Goal: Information Seeking & Learning: Learn about a topic

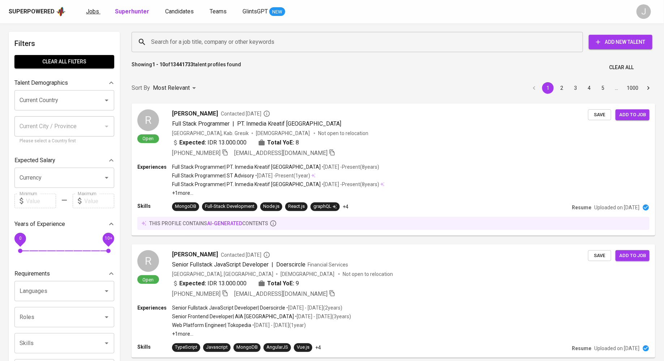
click at [95, 10] on span "Jobs" at bounding box center [92, 11] width 13 height 7
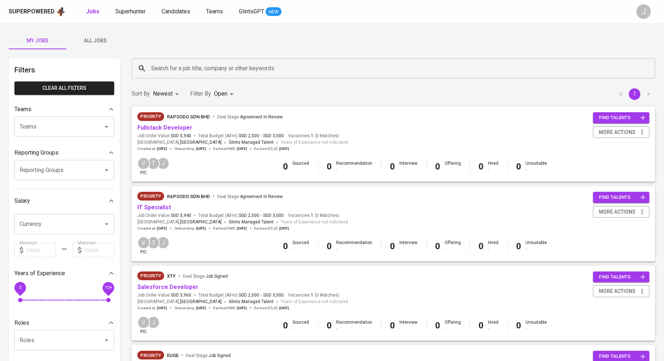
scroll to position [2, 0]
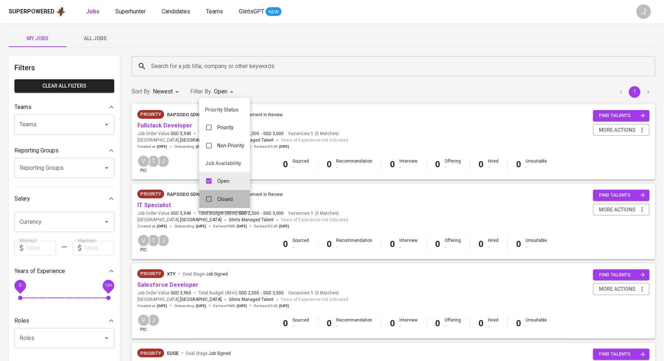
click at [225, 198] on p "Closed" at bounding box center [225, 198] width 16 height 7
type input "OPEN,CLOSE"
checkbox input "true"
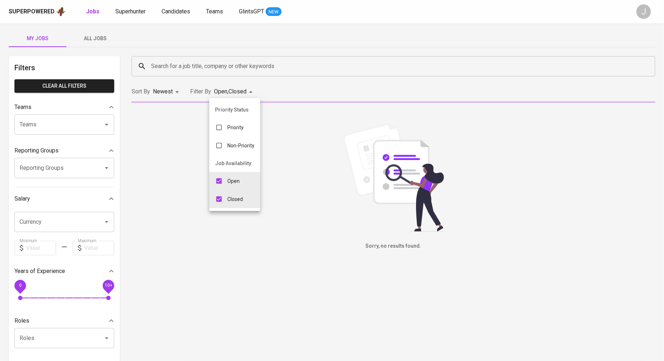
click at [217, 181] on input "checkbox" at bounding box center [219, 181] width 14 height 14
checkbox input "false"
type input "CLOSE"
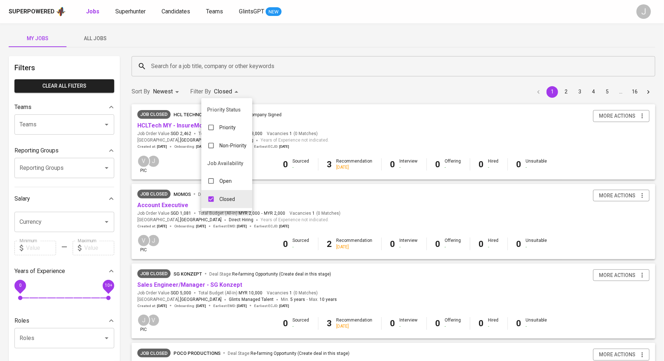
click at [363, 43] on div at bounding box center [332, 180] width 664 height 361
click at [542, 91] on button "4" at bounding box center [594, 92] width 12 height 12
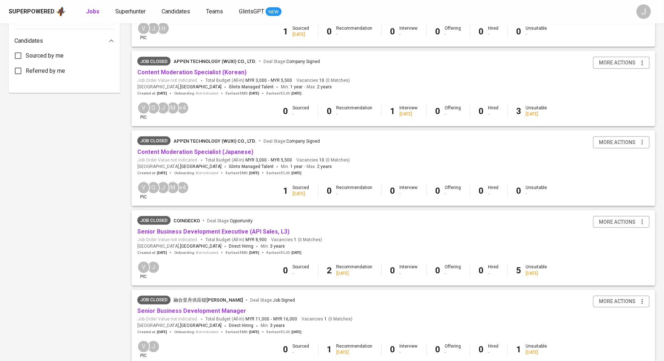
scroll to position [585, 0]
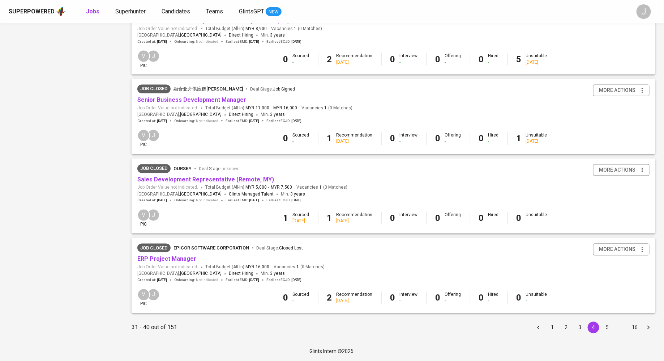
click at [542, 286] on button "5" at bounding box center [608, 328] width 12 height 12
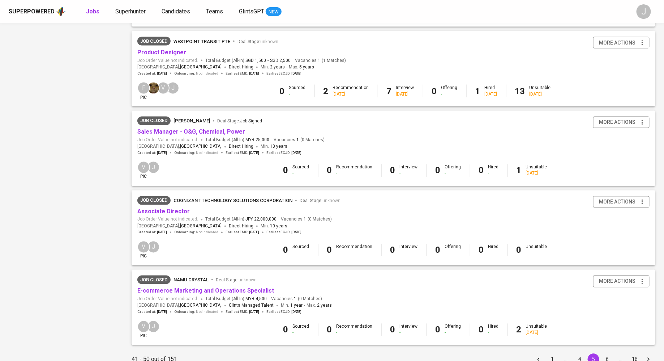
scroll to position [585, 0]
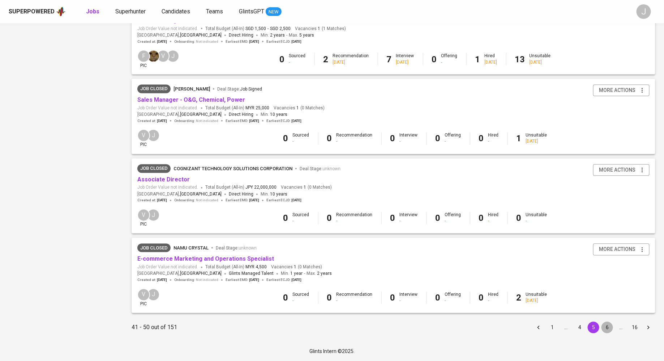
click at [542, 286] on button "6" at bounding box center [608, 328] width 12 height 12
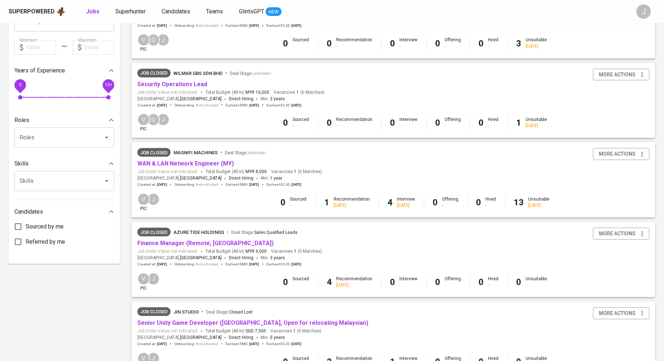
scroll to position [203, 0]
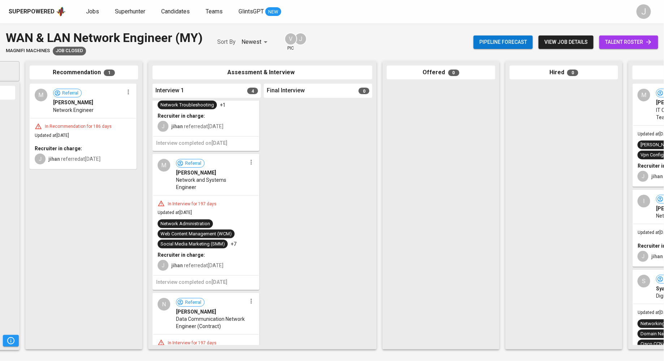
scroll to position [155, 0]
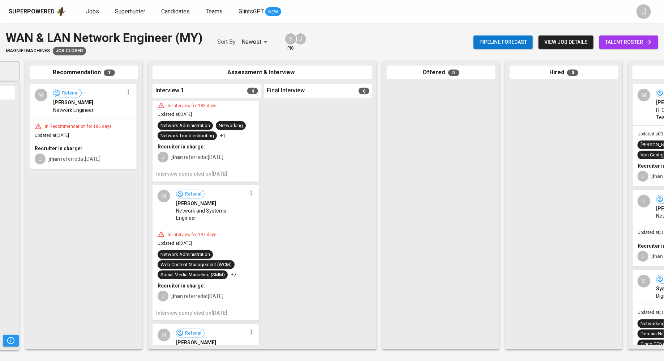
click at [225, 226] on div "In Interview for 197 days Updated at Mar 13, 2025 Network Administration Web Co…" at bounding box center [206, 266] width 106 height 80
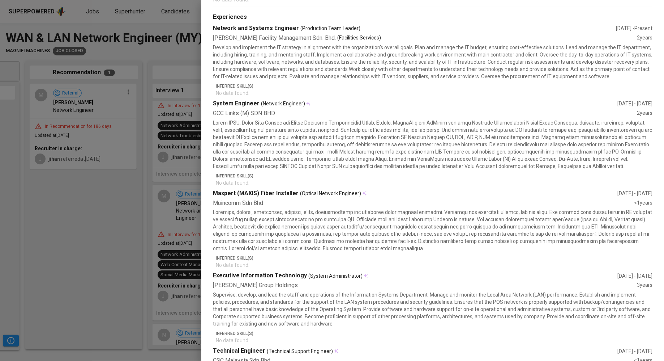
scroll to position [0, 0]
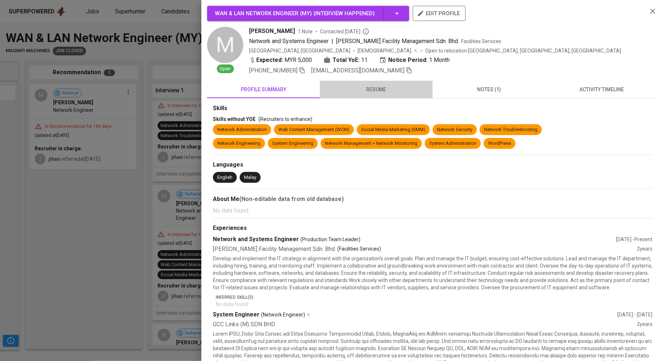
click at [383, 91] on span "resume" at bounding box center [376, 89] width 104 height 9
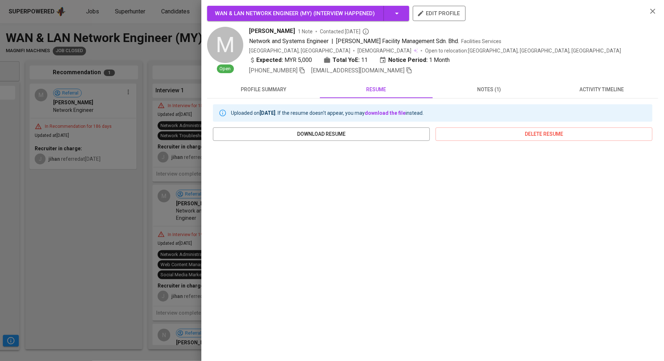
click at [42, 352] on div at bounding box center [332, 180] width 664 height 361
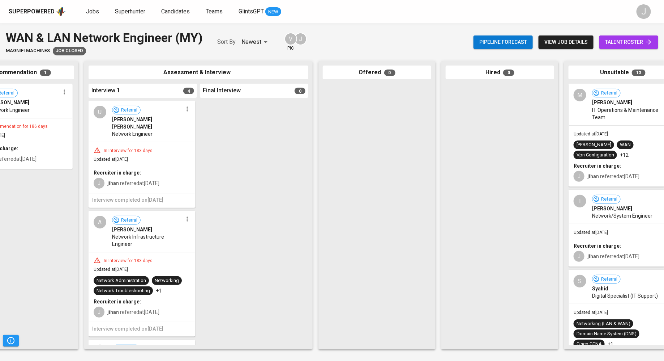
scroll to position [0, 196]
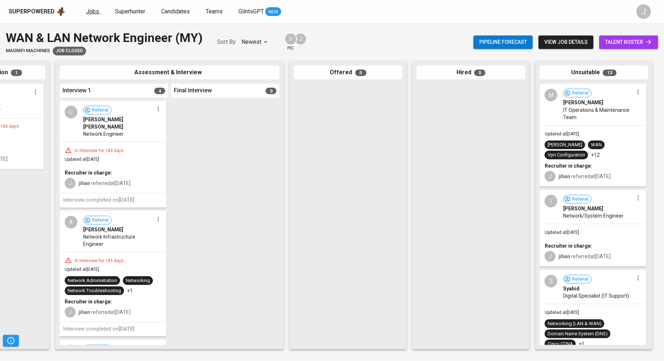
click at [92, 9] on span "Jobs" at bounding box center [92, 11] width 13 height 7
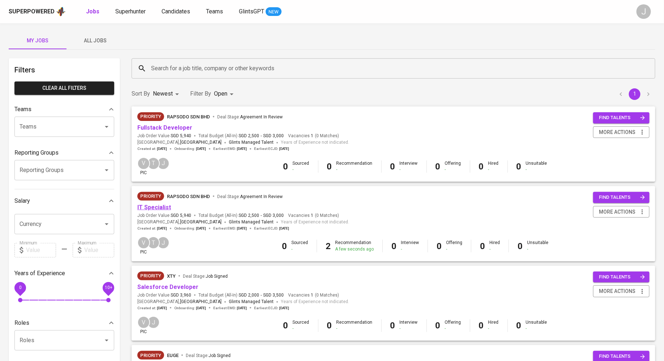
click at [160, 205] on link "IT Specialist" at bounding box center [154, 207] width 34 height 7
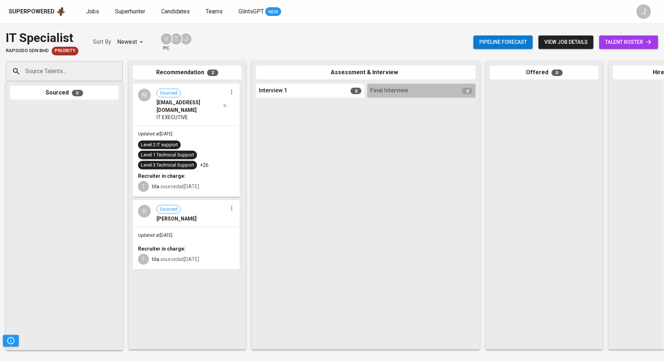
click at [572, 36] on button "view job details" at bounding box center [566, 41] width 55 height 13
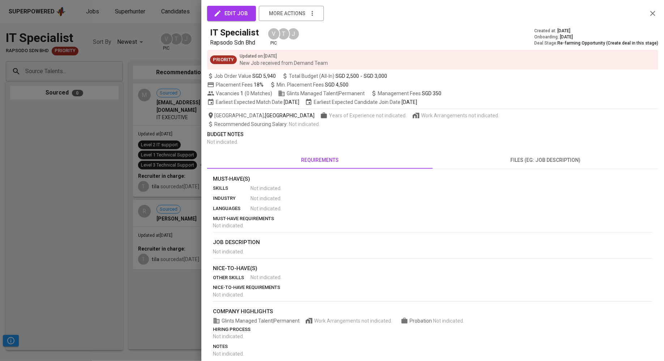
scroll to position [25, 0]
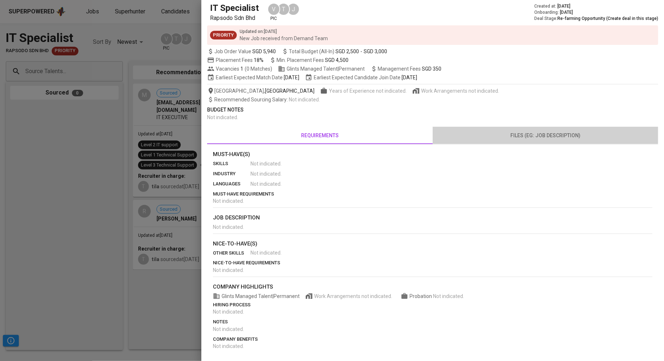
click at [548, 137] on span "files (eg: job description)" at bounding box center [545, 135] width 217 height 9
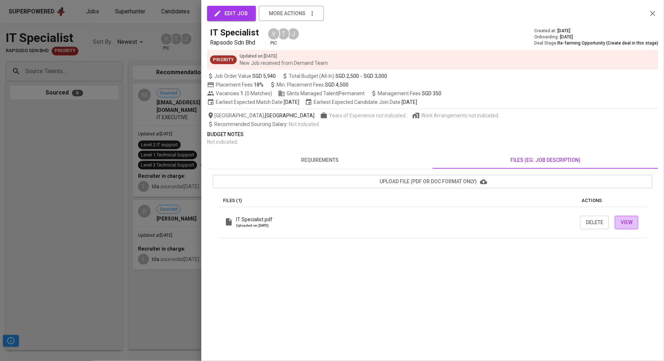
click at [620, 221] on button "View" at bounding box center [627, 222] width 24 height 13
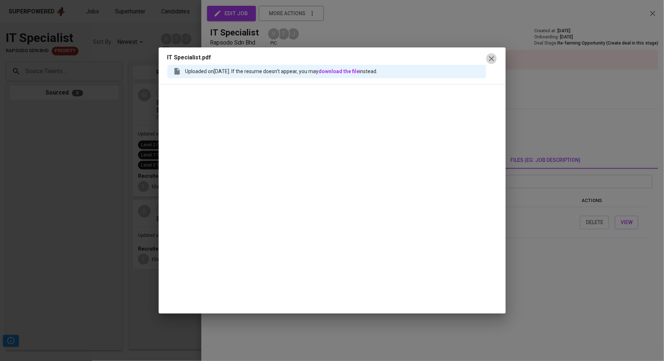
click at [490, 56] on icon "button" at bounding box center [492, 58] width 9 height 9
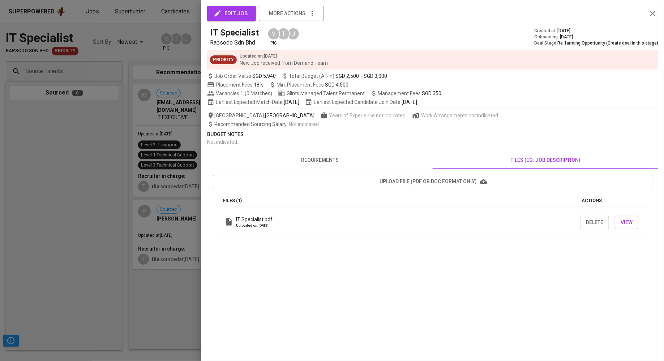
click at [99, 116] on div at bounding box center [332, 180] width 664 height 361
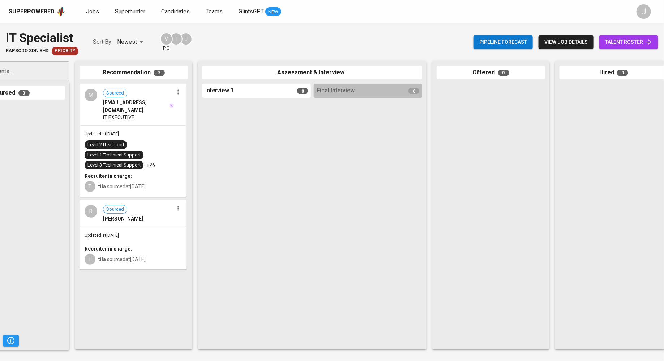
scroll to position [0, 196]
